Goal: Find specific page/section: Find specific page/section

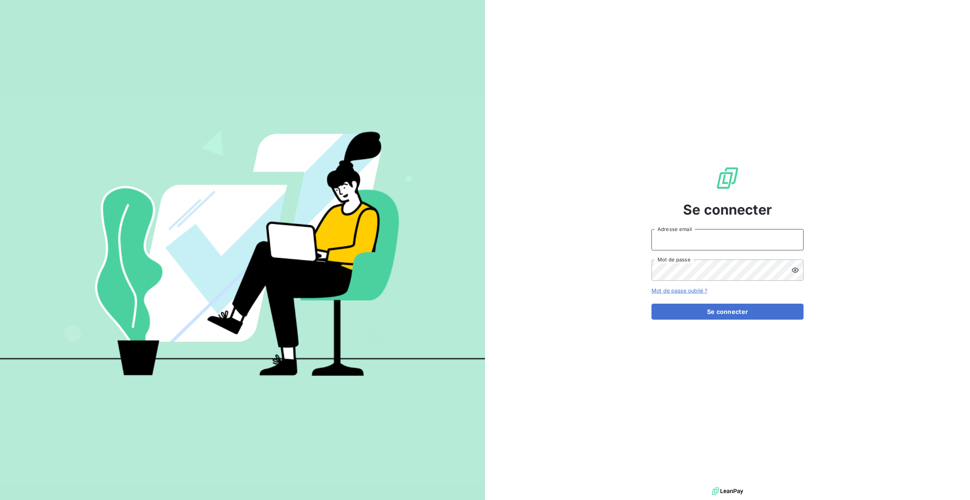
click at [733, 236] on input "Adresse email" at bounding box center [728, 239] width 152 height 21
type input "[EMAIL_ADDRESS][DOMAIN_NAME]"
click at [652, 303] on button "Se connecter" at bounding box center [728, 311] width 152 height 16
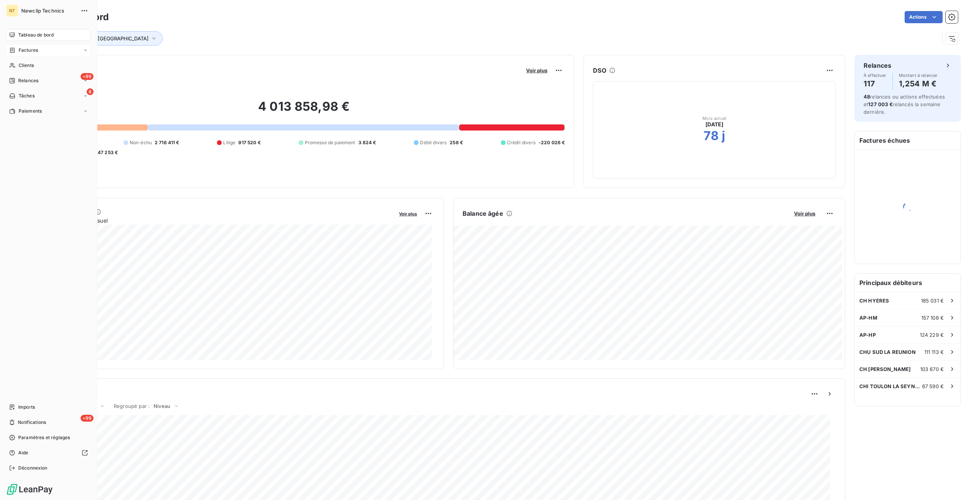
click at [25, 52] on span "Factures" at bounding box center [28, 50] width 19 height 7
click at [36, 64] on span "Factures" at bounding box center [27, 65] width 19 height 7
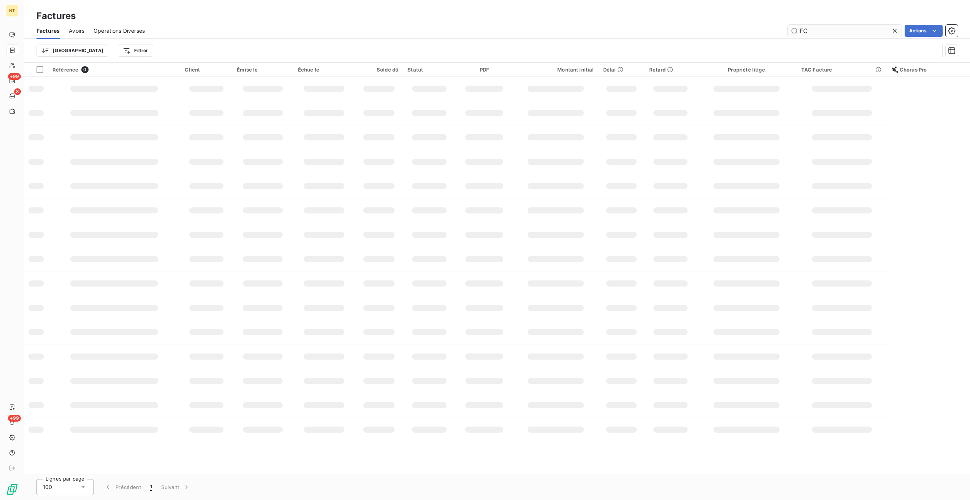
type input "F"
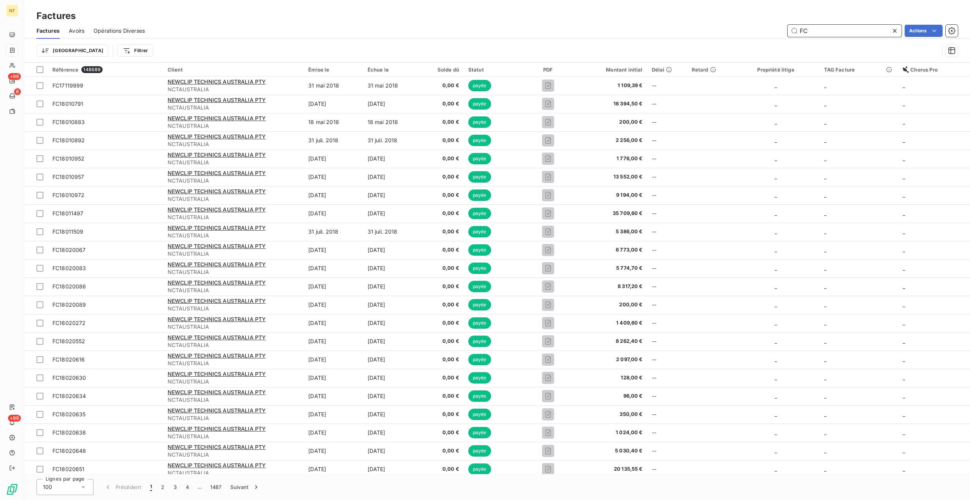
click at [813, 34] on input "FC" at bounding box center [845, 31] width 114 height 12
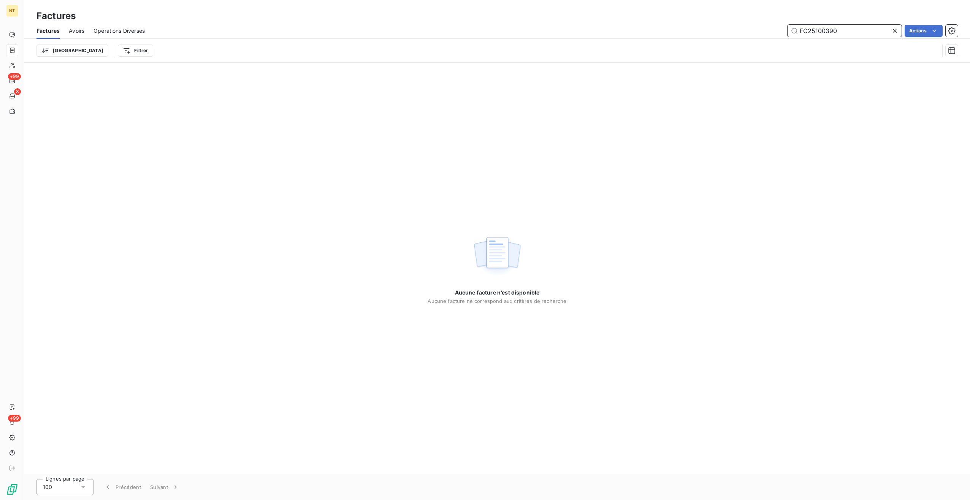
drag, startPoint x: 853, startPoint y: 31, endPoint x: 732, endPoint y: 31, distance: 120.9
click at [732, 31] on div "FC25100390 Actions" at bounding box center [556, 31] width 804 height 12
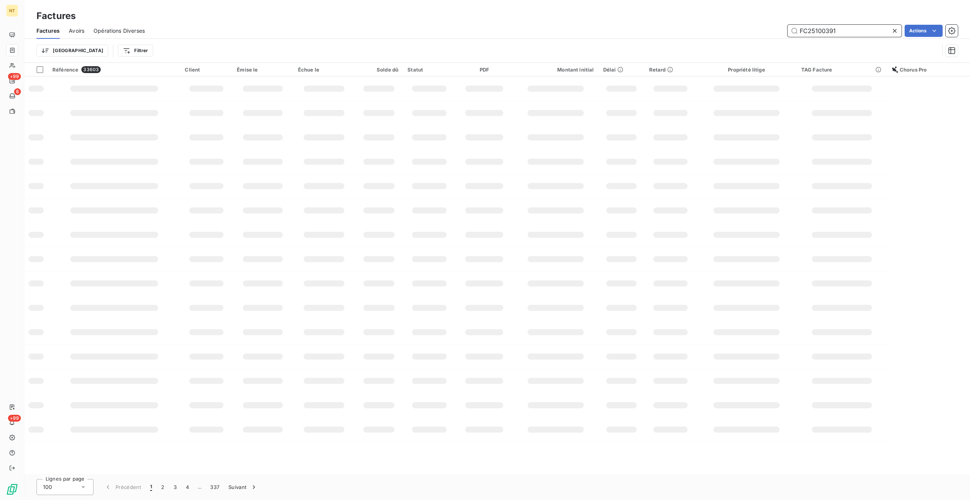
type input "FC25100391"
